Goal: Task Accomplishment & Management: Use online tool/utility

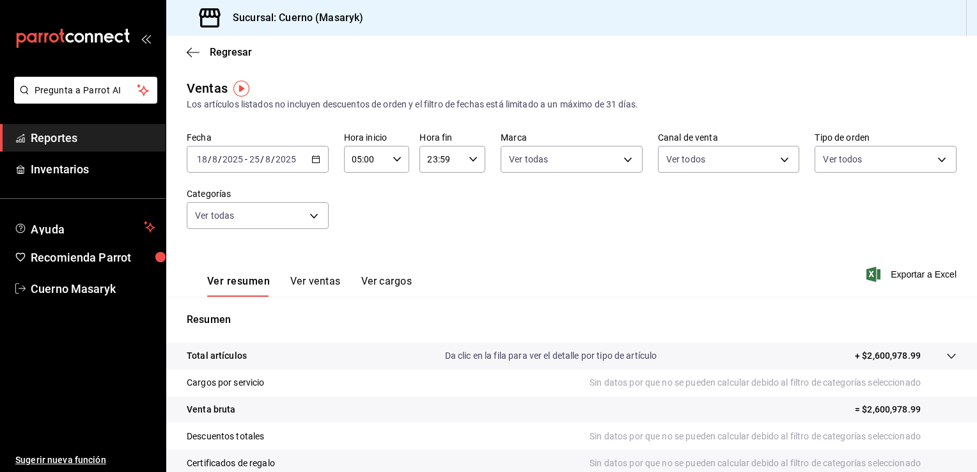
click at [388, 224] on div "Fecha [DATE] [DATE] - [DATE] [DATE] Hora inicio 05:00 Hora inicio Hora fin 23:5…" at bounding box center [572, 188] width 770 height 113
click at [317, 157] on \(Stroke\) "button" at bounding box center [316, 159] width 8 height 7
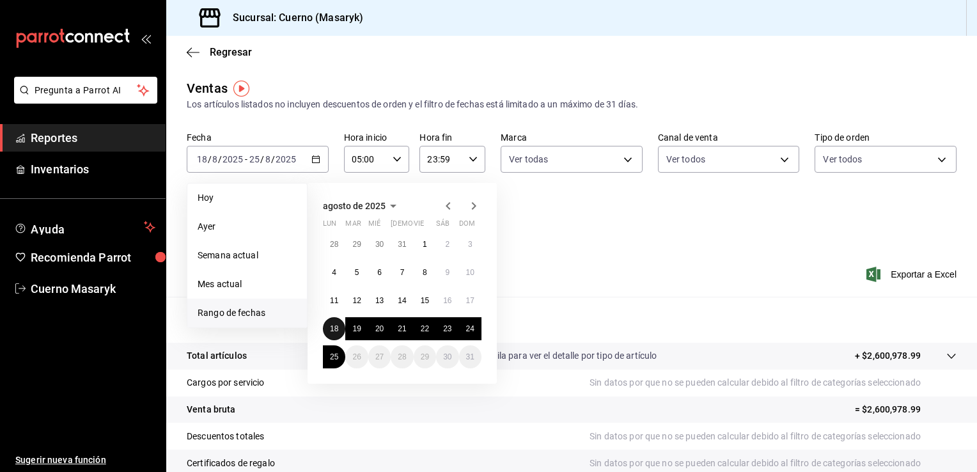
click at [335, 318] on button "18" at bounding box center [334, 328] width 22 height 23
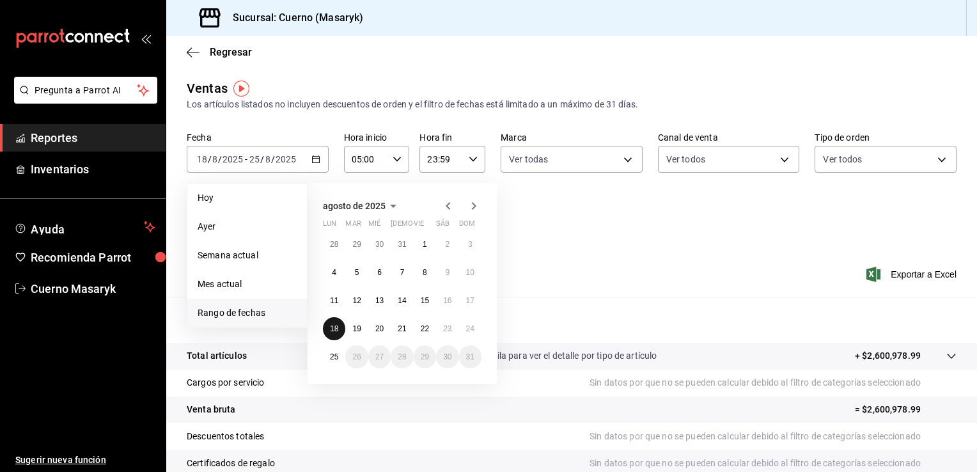
click at [335, 318] on button "18" at bounding box center [334, 328] width 22 height 23
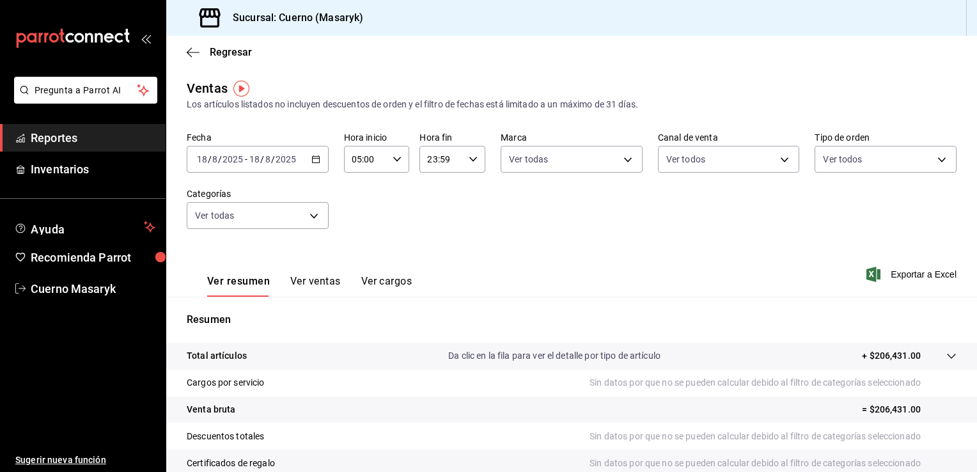
click at [313, 162] on \(Stroke\) "button" at bounding box center [316, 159] width 8 height 7
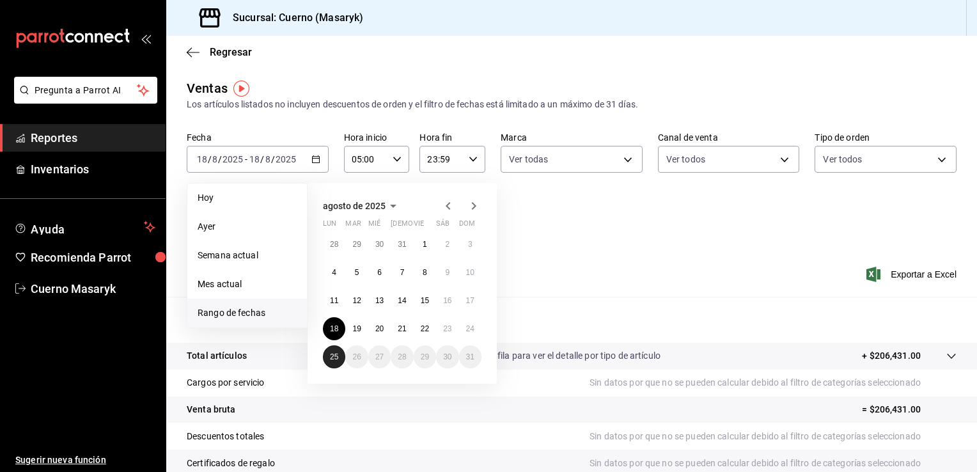
click at [329, 355] on button "25" at bounding box center [334, 356] width 22 height 23
click at [331, 326] on abbr "18" at bounding box center [334, 328] width 8 height 9
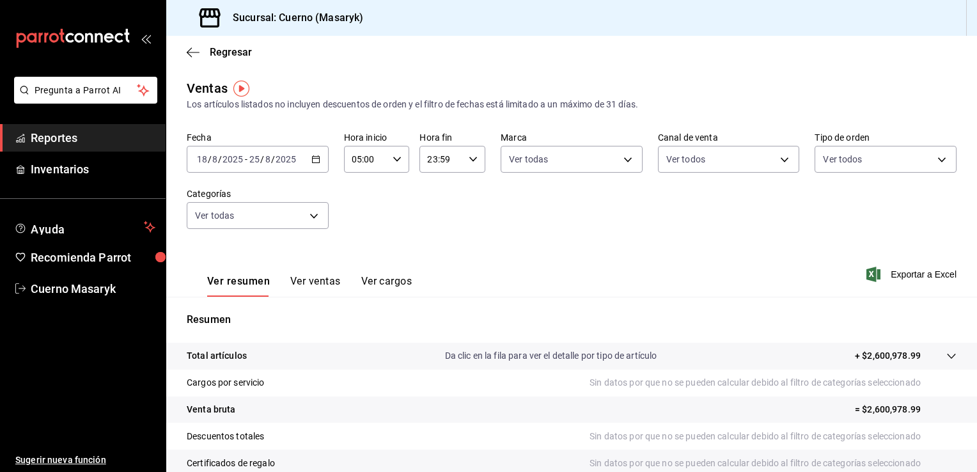
click at [317, 161] on icon "button" at bounding box center [315, 159] width 9 height 9
click at [549, 232] on div "Fecha [DATE] [DATE] - [DATE] [DATE] Hora inicio 05:00 Hora inicio Hora fin 23:5…" at bounding box center [572, 188] width 770 height 113
click at [600, 168] on body "Pregunta a Parrot AI Reportes Inventarios Ayuda Recomienda Parrot Cuerno Masary…" at bounding box center [488, 236] width 977 height 472
click at [600, 168] on div at bounding box center [488, 236] width 977 height 472
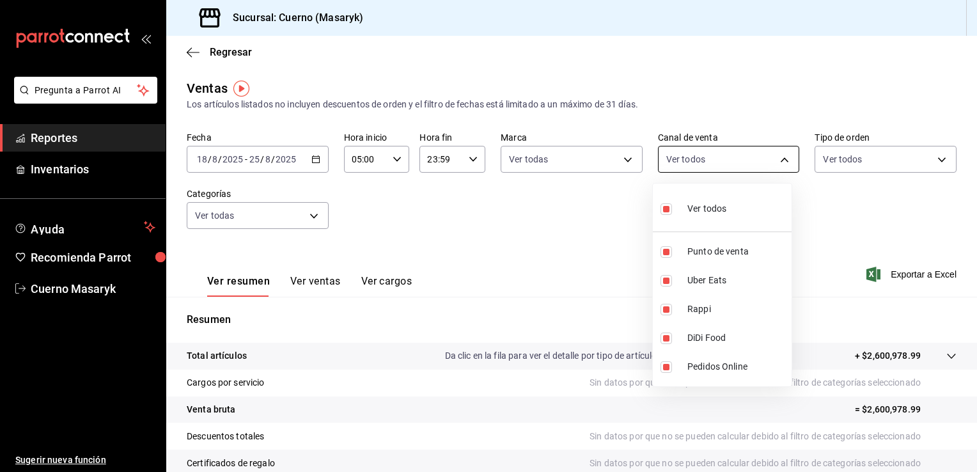
click at [730, 157] on body "Pregunta a Parrot AI Reportes Inventarios Ayuda Recomienda Parrot Cuerno Masary…" at bounding box center [488, 236] width 977 height 472
click at [888, 168] on div at bounding box center [488, 236] width 977 height 472
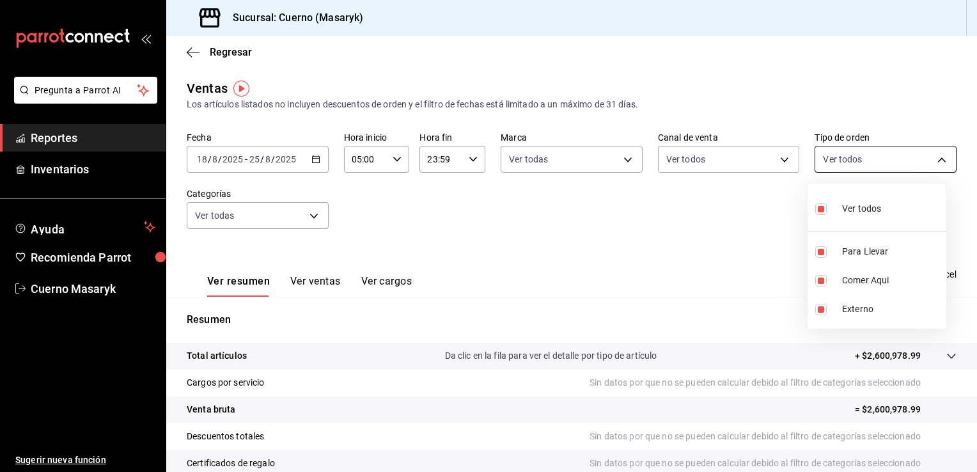
click at [895, 153] on body "Pregunta a Parrot AI Reportes Inventarios Ayuda Recomienda Parrot Cuerno Masary…" at bounding box center [488, 236] width 977 height 472
click at [895, 153] on div at bounding box center [488, 236] width 977 height 472
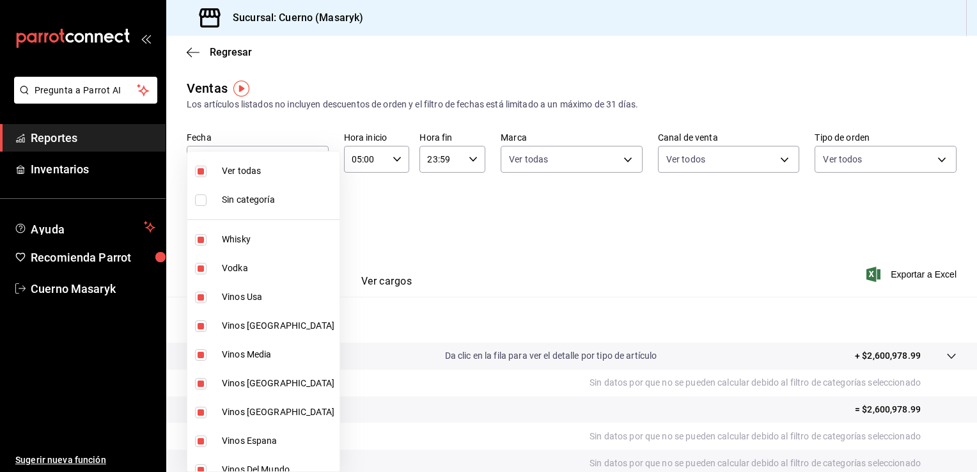
click at [294, 226] on body "Pregunta a Parrot AI Reportes Inventarios Ayuda Recomienda Parrot Cuerno Masary…" at bounding box center [488, 236] width 977 height 472
click at [463, 239] on div at bounding box center [488, 236] width 977 height 472
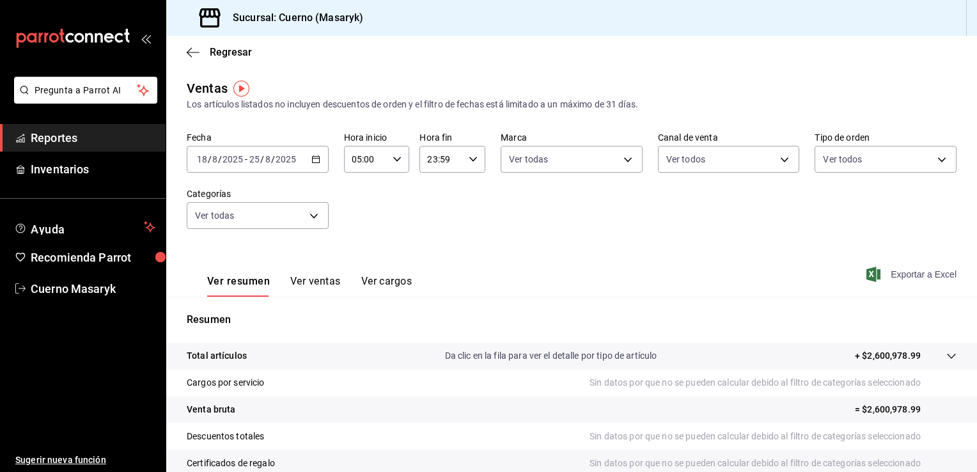
click at [879, 271] on span "Exportar a Excel" at bounding box center [913, 274] width 88 height 15
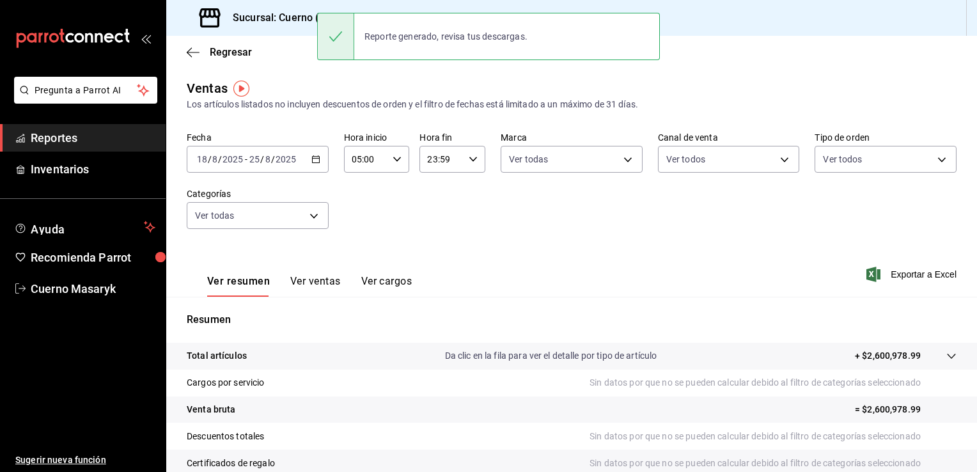
click at [721, 93] on div "Ventas Los artículos listados no incluyen descuentos de orden y el filtro de fe…" at bounding box center [572, 95] width 770 height 33
